Goal: Find specific page/section: Locate a particular part of the current website

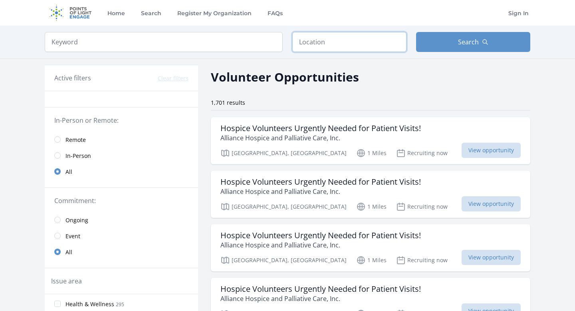
click at [346, 44] on input "text" at bounding box center [349, 42] width 114 height 20
type input ","
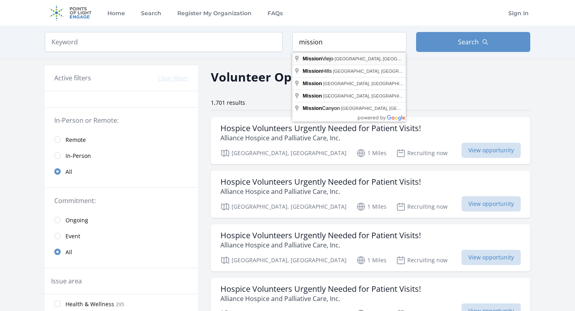
type input "Mission Viejo, CA, USA"
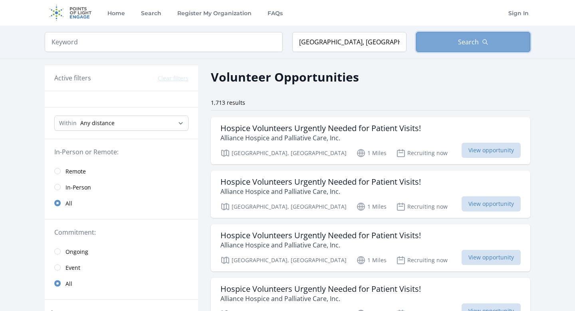
click at [447, 49] on button "Search" at bounding box center [473, 42] width 114 height 20
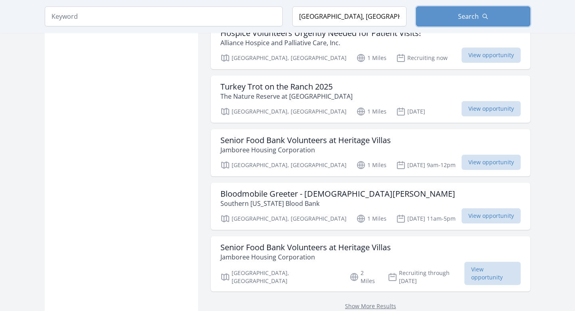
scroll to position [922, 0]
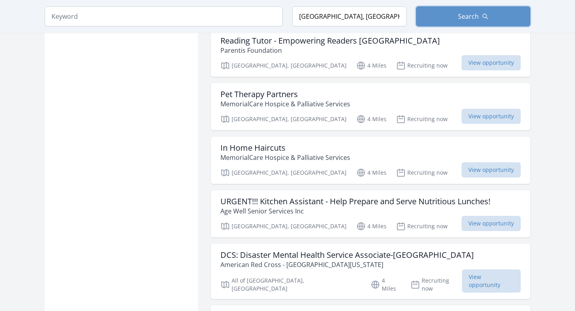
scroll to position [1982, 0]
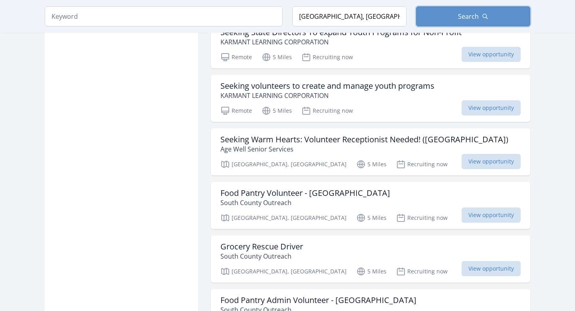
scroll to position [3033, 0]
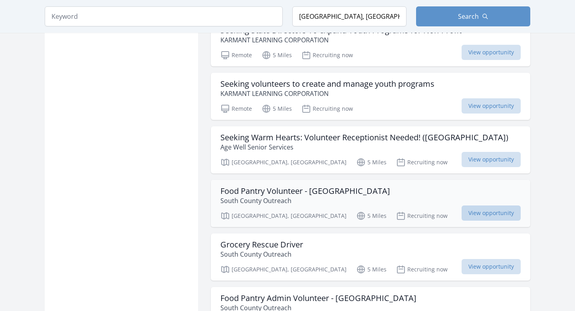
click at [480, 205] on span "View opportunity" at bounding box center [491, 212] width 59 height 15
